Goal: Information Seeking & Learning: Learn about a topic

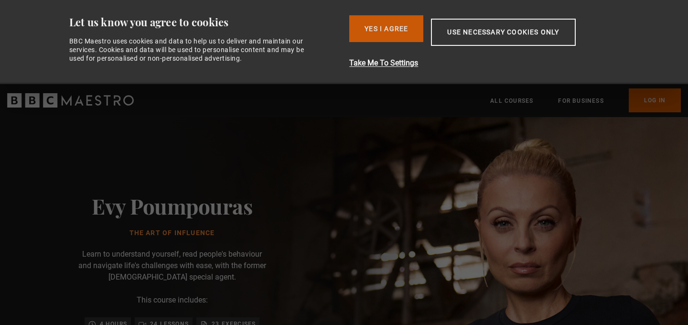
click at [391, 38] on button "Yes I Agree" at bounding box center [386, 28] width 74 height 27
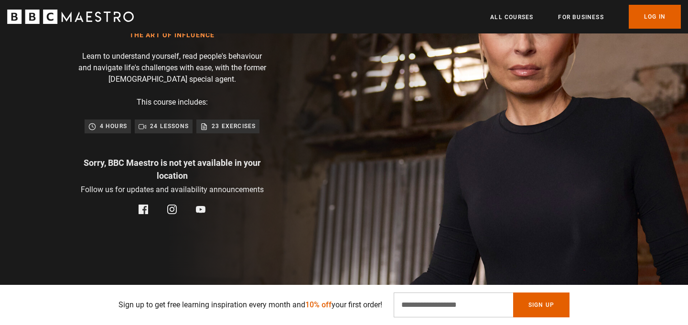
scroll to position [0, 125]
click at [220, 130] on p "23 exercises" at bounding box center [234, 126] width 44 height 10
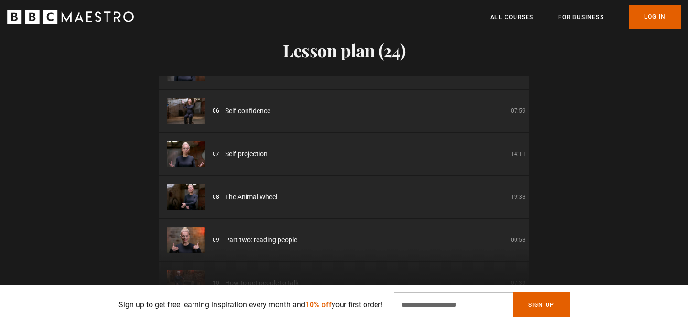
scroll to position [224, 0]
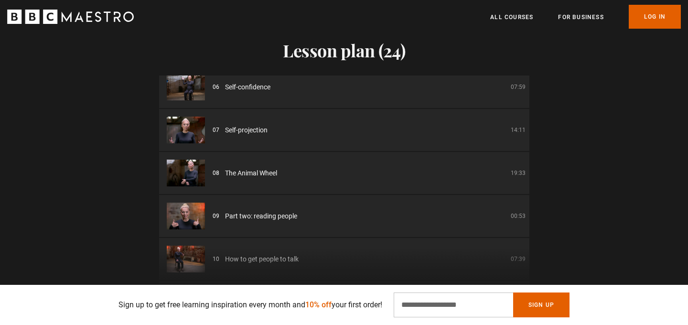
click at [245, 136] on li "07 Self-projection 14:11" at bounding box center [344, 130] width 370 height 42
click at [248, 126] on span "Self-projection" at bounding box center [246, 130] width 43 height 10
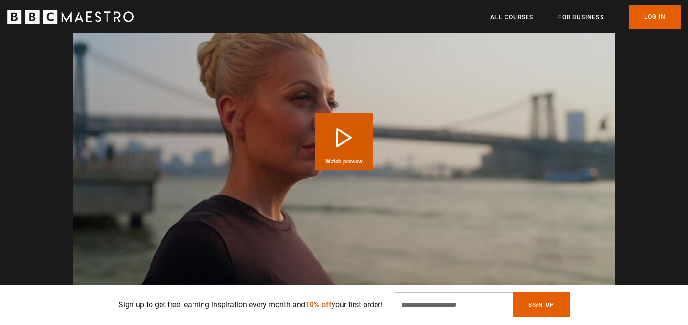
scroll to position [0, 375]
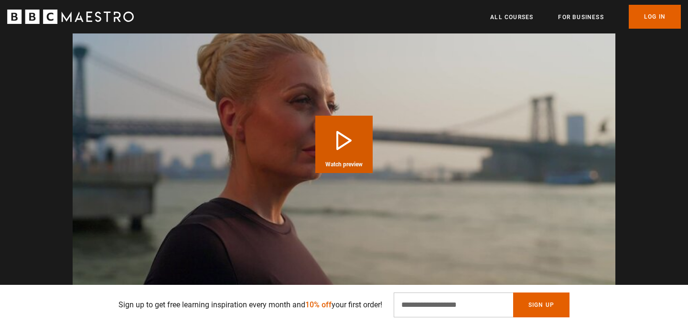
click at [339, 145] on button "Play Course overview for The Art of Influence with [PERSON_NAME] Watch preview" at bounding box center [343, 144] width 57 height 57
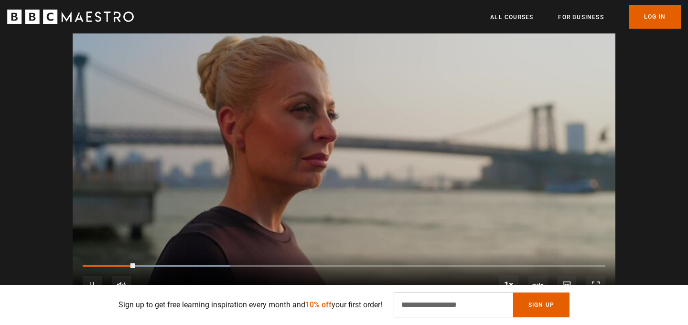
scroll to position [0, 501]
drag, startPoint x: 124, startPoint y: 262, endPoint x: 58, endPoint y: 263, distance: 66.4
click at [56, 264] on div "Video Player is loading. Play Course overview for The Art of Influence with [PE…" at bounding box center [343, 152] width 615 height 305
click at [87, 264] on div "10s Skip Back 10 seconds Pause 10s Skip Forward 10 seconds Loaded : 28.12% 0:09…" at bounding box center [344, 278] width 543 height 53
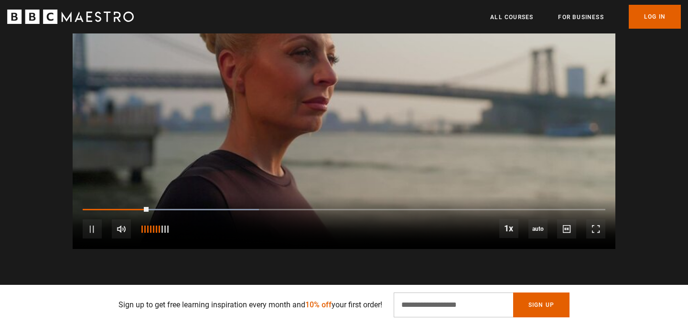
scroll to position [889, 0]
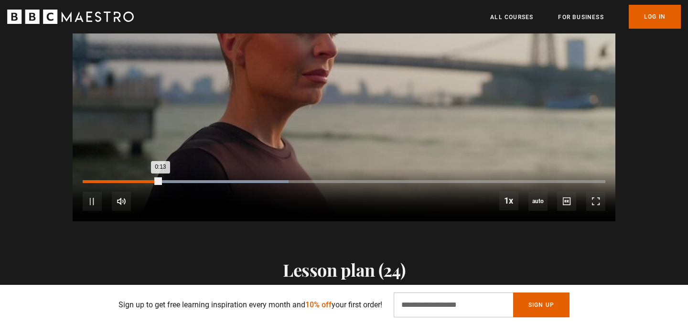
drag, startPoint x: 153, startPoint y: 184, endPoint x: 111, endPoint y: 186, distance: 42.1
click at [111, 186] on div "10s Skip Back 10 seconds Pause 10s Skip Forward 10 seconds Loaded : 39.37% 0:11…" at bounding box center [344, 194] width 543 height 53
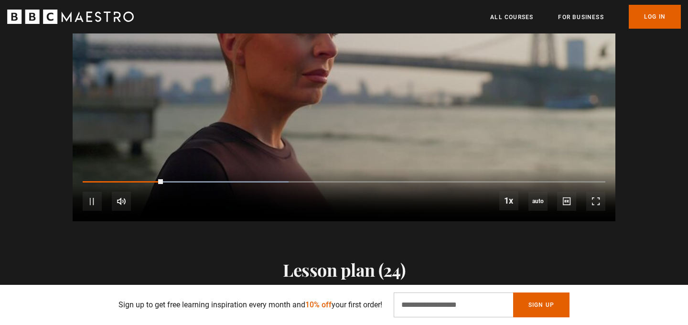
click at [90, 183] on div "10s Skip Back 10 seconds Pause 10s Skip Forward 10 seconds Loaded : 39.37% 0:01…" at bounding box center [344, 194] width 543 height 53
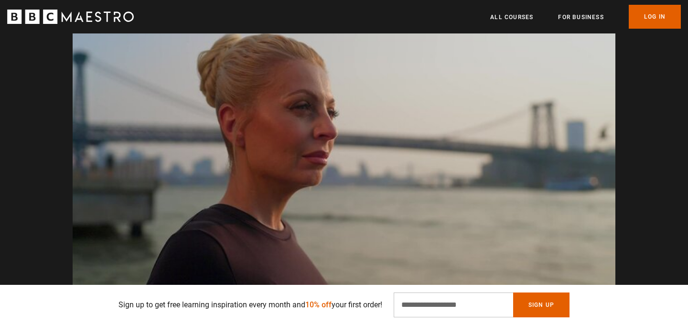
scroll to position [0, 0]
